Goal: Transaction & Acquisition: Purchase product/service

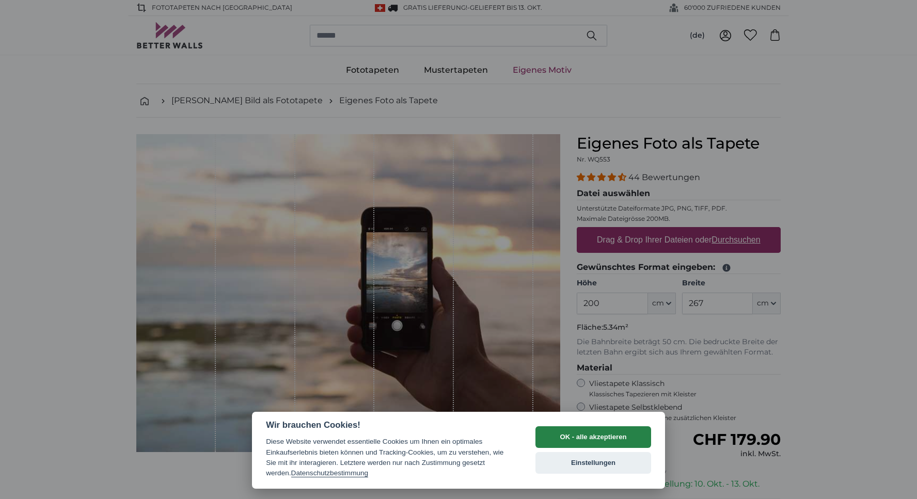
click at [625, 437] on button "OK - alle akzeptieren" at bounding box center [594, 438] width 116 height 22
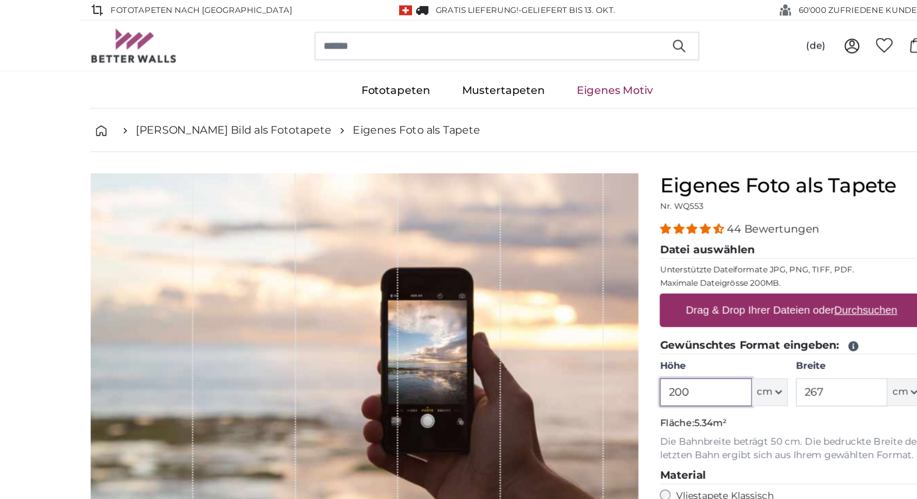
drag, startPoint x: 609, startPoint y: 305, endPoint x: 576, endPoint y: 303, distance: 33.6
click at [577, 303] on input "200" at bounding box center [612, 304] width 71 height 22
type input "280"
click at [708, 304] on input "267" at bounding box center [717, 304] width 71 height 22
drag, startPoint x: 708, startPoint y: 304, endPoint x: 680, endPoint y: 303, distance: 28.4
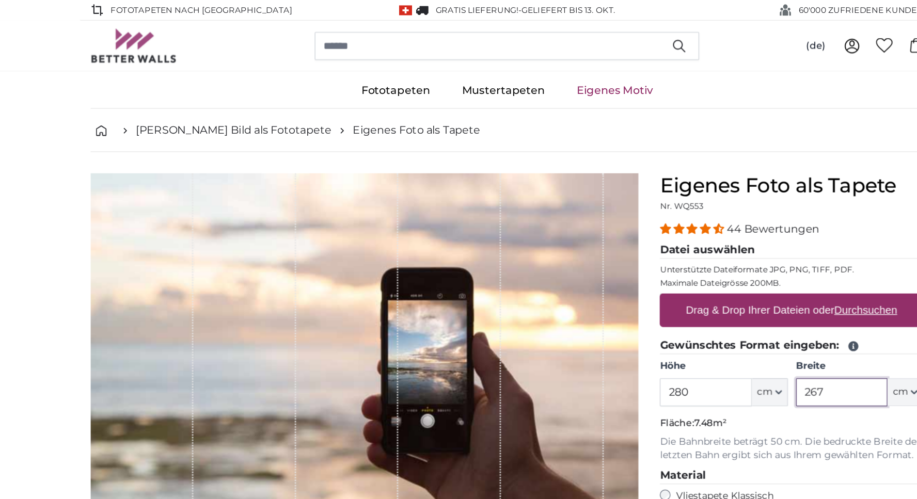
click at [682, 303] on input "267" at bounding box center [717, 304] width 71 height 22
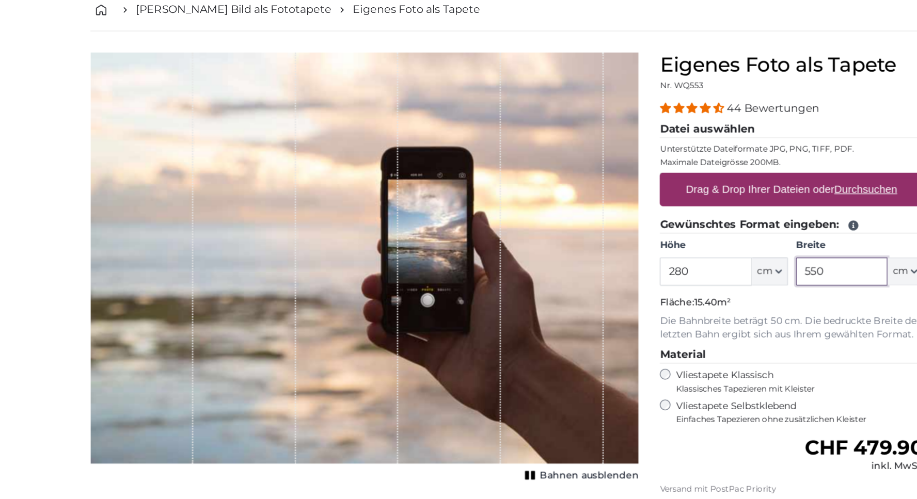
type input "550"
click at [633, 304] on input "280" at bounding box center [612, 304] width 71 height 22
